Goal: Task Accomplishment & Management: Use online tool/utility

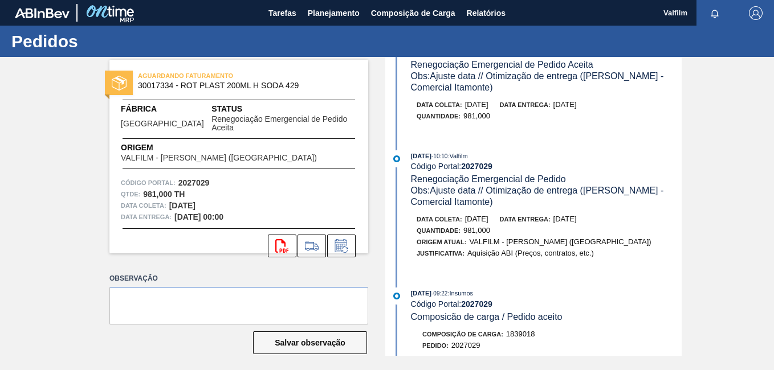
scroll to position [57, 0]
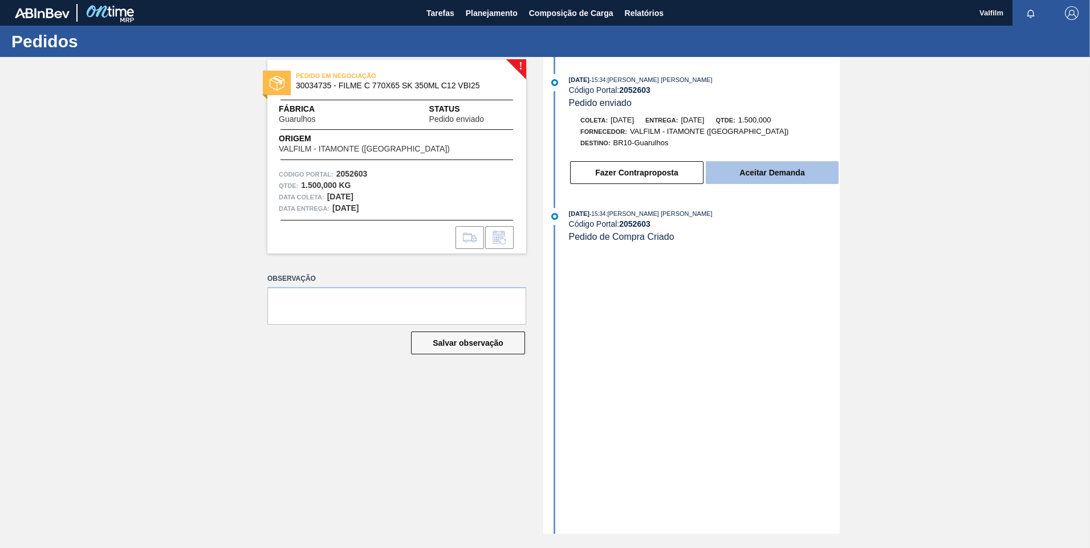
click at [770, 170] on button "Aceitar Demanda" at bounding box center [772, 172] width 133 height 23
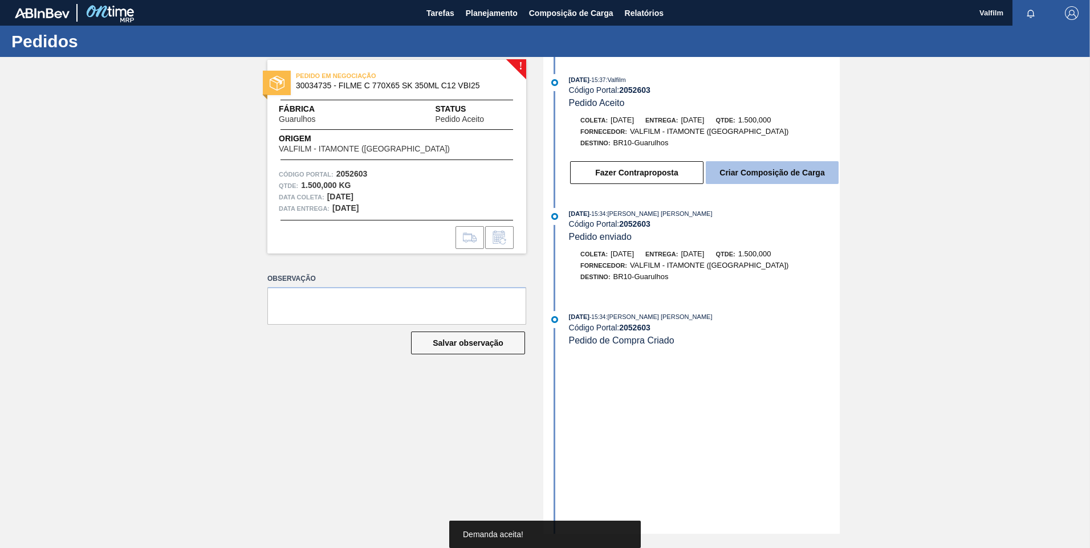
click at [773, 177] on button "Criar Composição de Carga" at bounding box center [772, 172] width 133 height 23
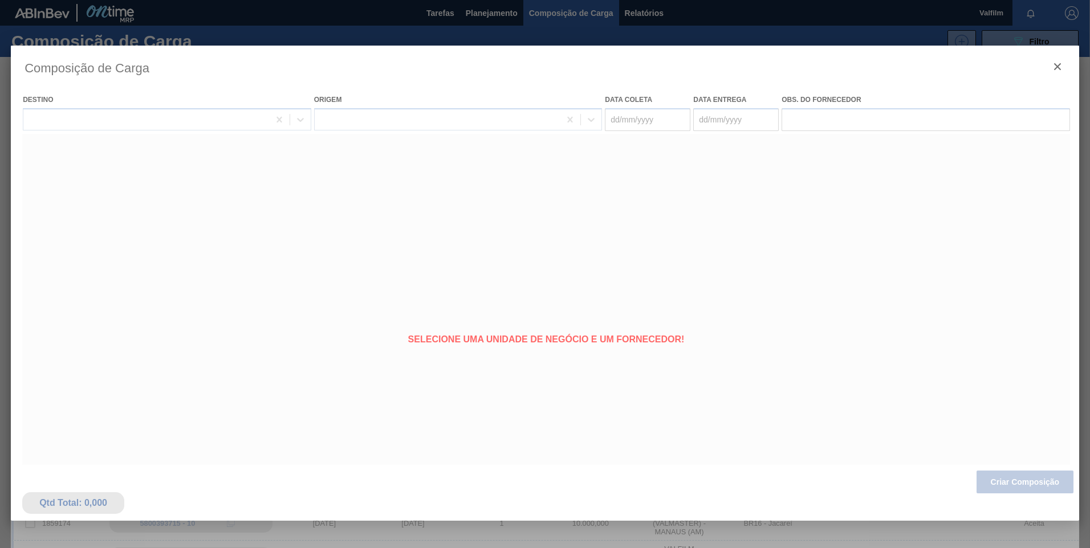
type coleta "[DATE]"
type Entrega "[DATE]"
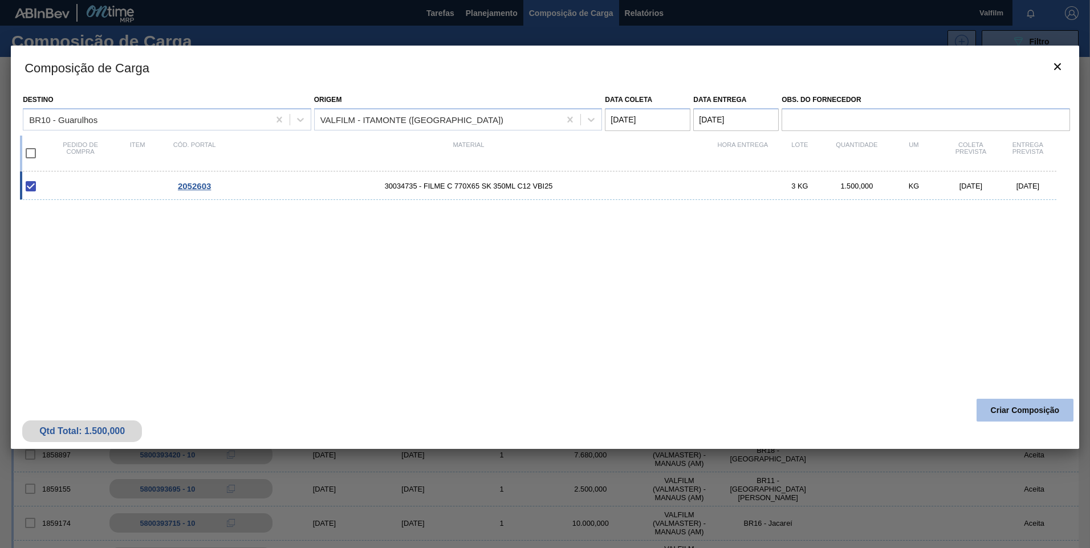
click at [773, 370] on button "Criar Composição" at bounding box center [1024, 410] width 97 height 23
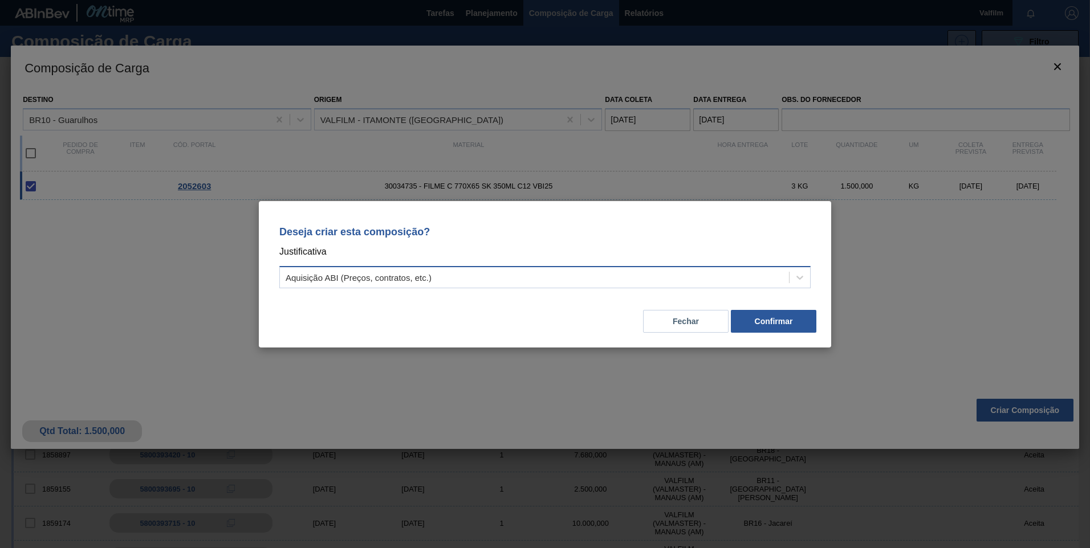
drag, startPoint x: 496, startPoint y: 276, endPoint x: 473, endPoint y: 284, distance: 24.3
click at [495, 276] on div "Aquisição ABI (Preços, contratos, etc.)" at bounding box center [534, 277] width 509 height 17
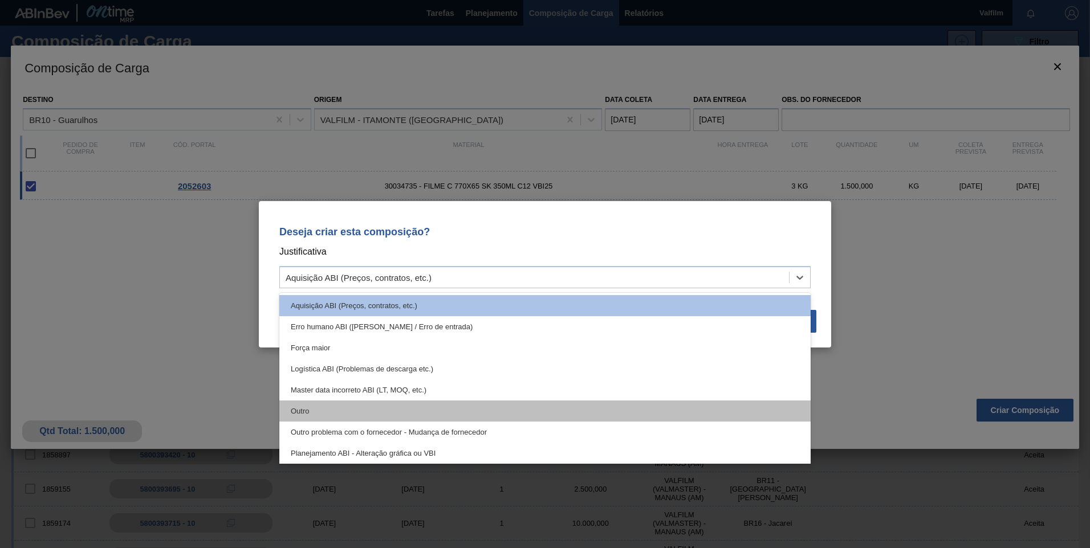
click at [376, 370] on div "Outro" at bounding box center [544, 411] width 531 height 21
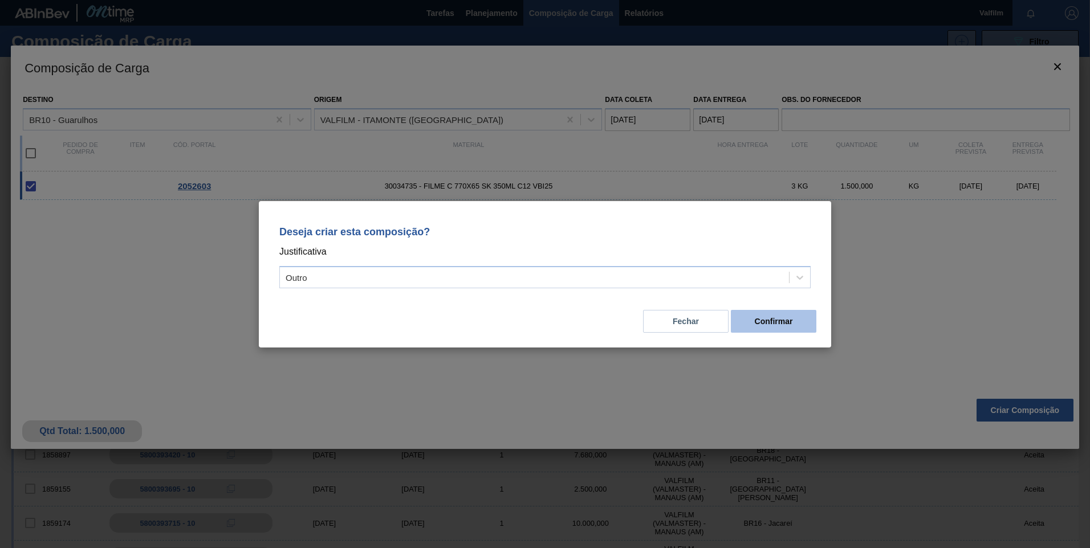
click at [773, 319] on button "Confirmar" at bounding box center [773, 321] width 85 height 23
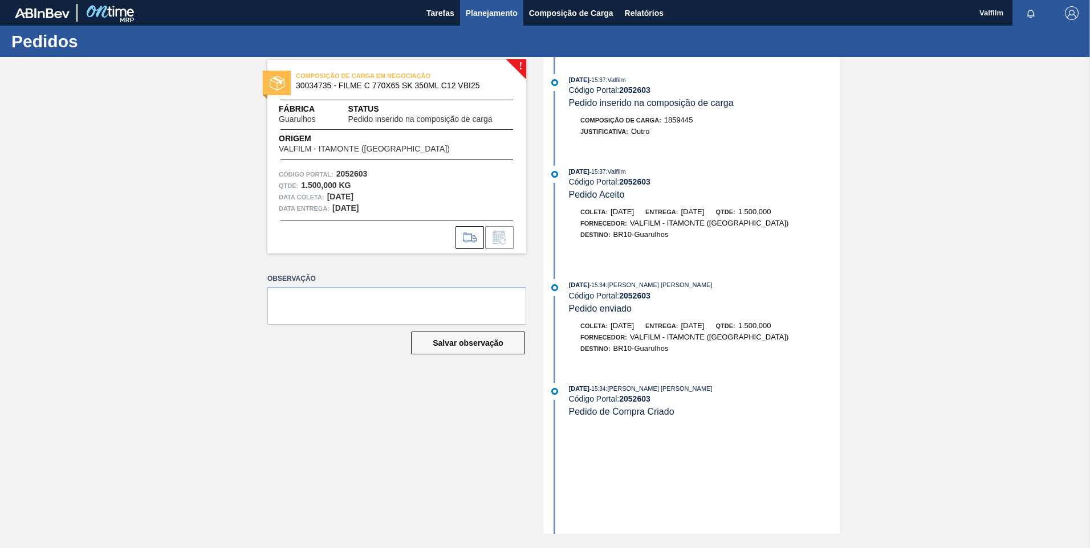
click at [499, 11] on span "Planejamento" at bounding box center [492, 13] width 52 height 14
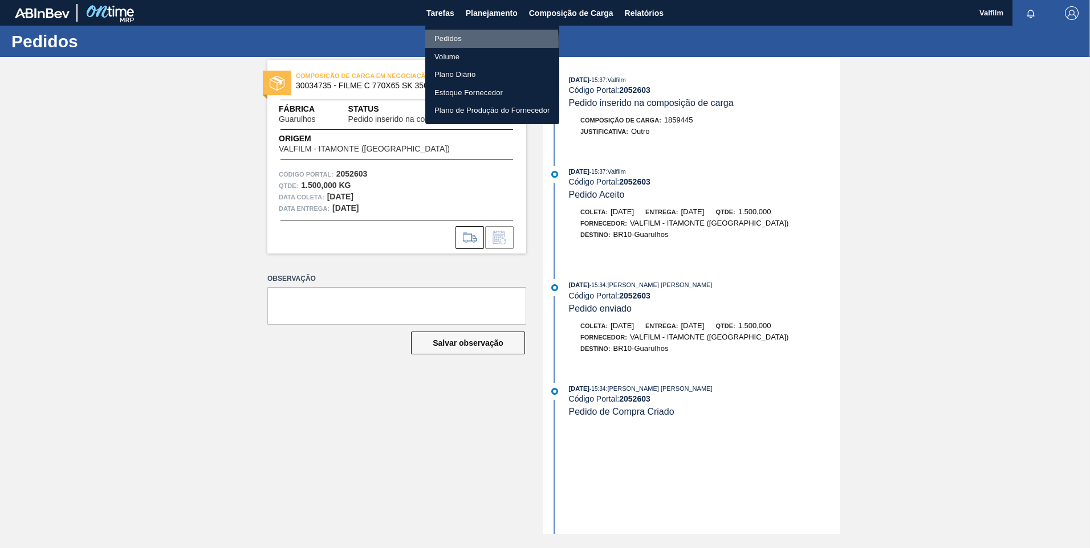
click at [438, 43] on li "Pedidos" at bounding box center [492, 39] width 134 height 18
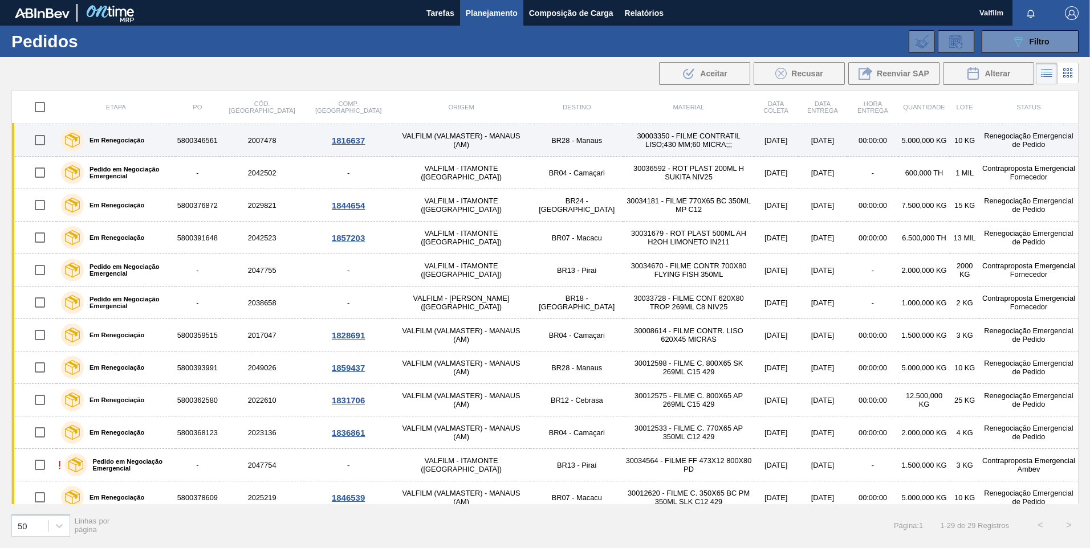
click at [392, 141] on td "VALFILM (VALMASTER) - MANAUS (AM)" at bounding box center [461, 140] width 138 height 32
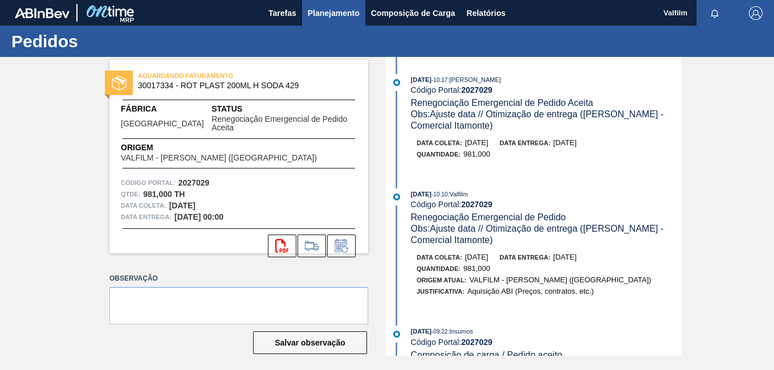
click at [328, 16] on span "Planejamento" at bounding box center [334, 13] width 52 height 14
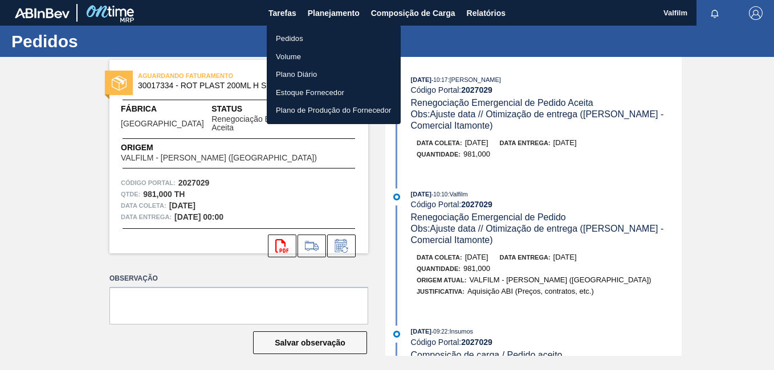
click at [329, 31] on li "Pedidos" at bounding box center [334, 39] width 134 height 18
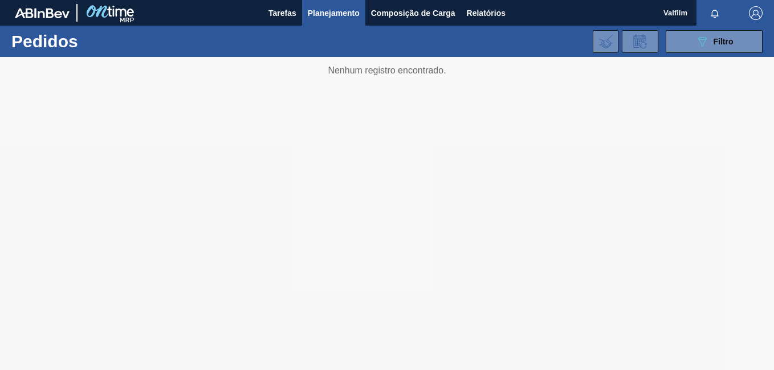
click at [618, 256] on div at bounding box center [387, 213] width 774 height 313
